Goal: Information Seeking & Learning: Check status

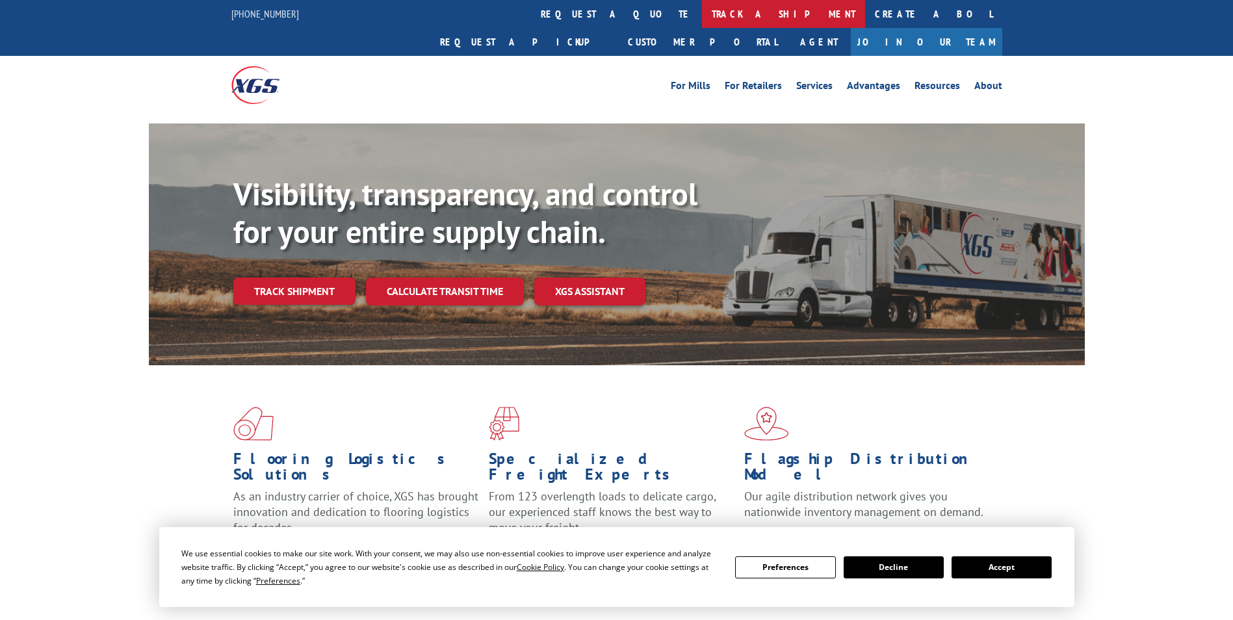
click at [702, 14] on link "track a shipment" at bounding box center [783, 14] width 163 height 28
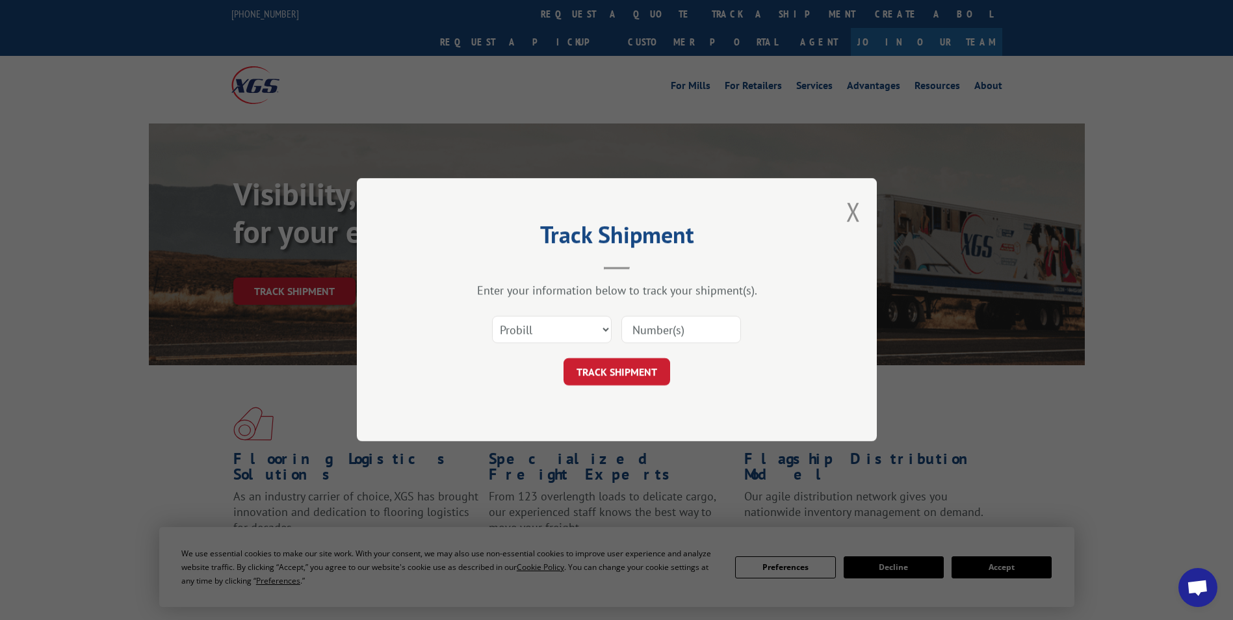
click at [667, 329] on input at bounding box center [681, 329] width 120 height 27
paste input "15477057"
type input "15477057"
click button "TRACK SHIPMENT" at bounding box center [616, 372] width 107 height 27
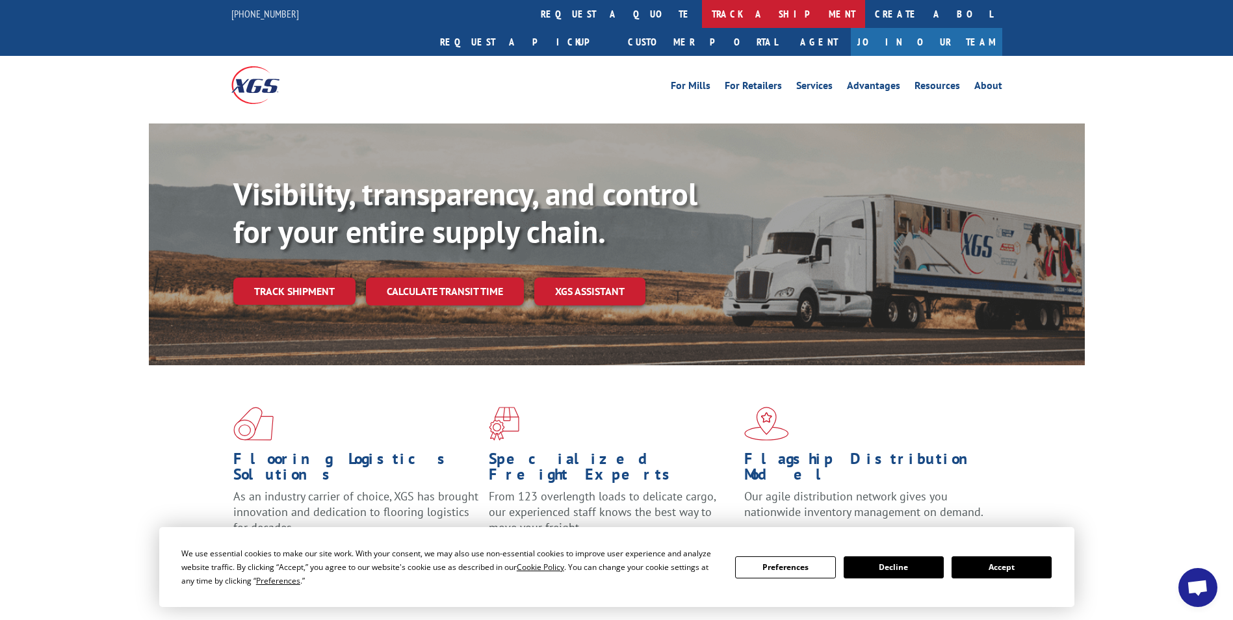
click at [702, 18] on link "track a shipment" at bounding box center [783, 14] width 163 height 28
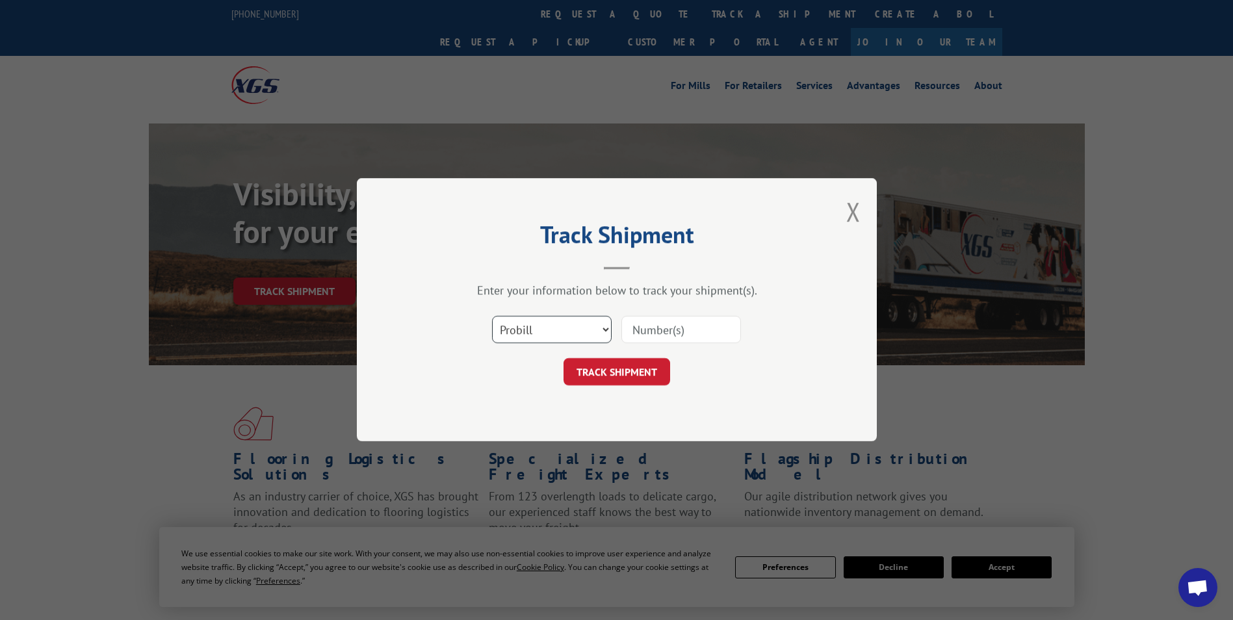
click at [539, 326] on select "Select category... Probill BOL PO" at bounding box center [552, 329] width 120 height 27
select select "bol"
click at [492, 316] on select "Select category... Probill BOL PO" at bounding box center [552, 329] width 120 height 27
click at [656, 342] on input at bounding box center [681, 329] width 120 height 27
paste input "14422863"
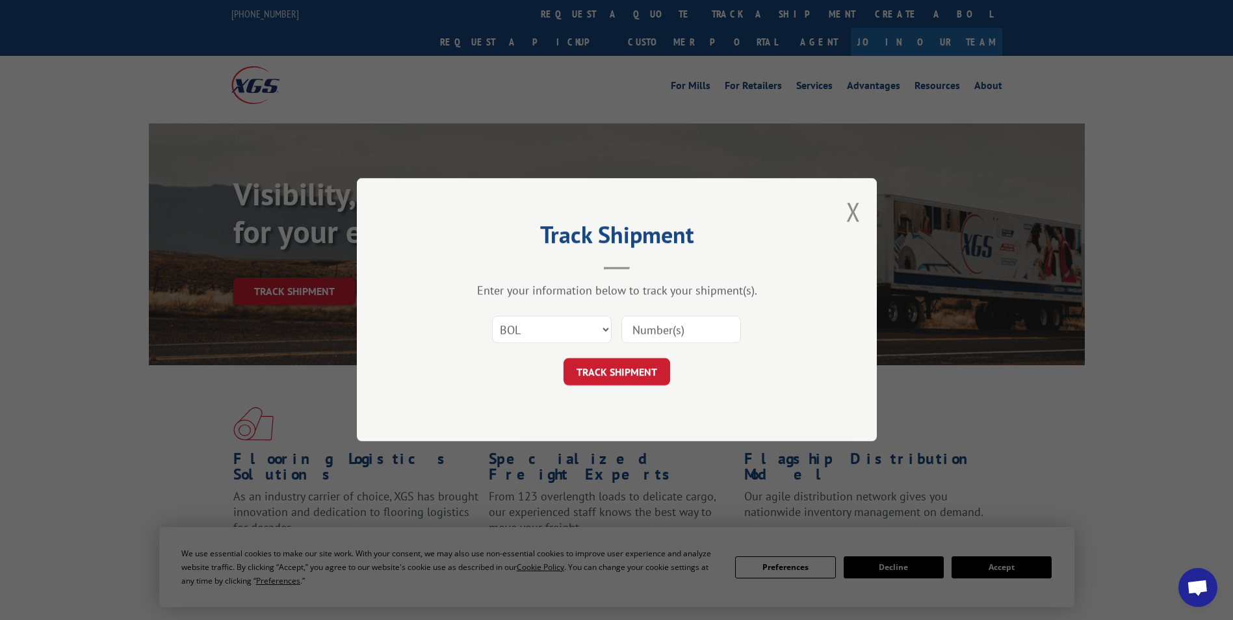
type input "14422863"
click button "TRACK SHIPMENT" at bounding box center [616, 372] width 107 height 27
